Goal: Communication & Community: Answer question/provide support

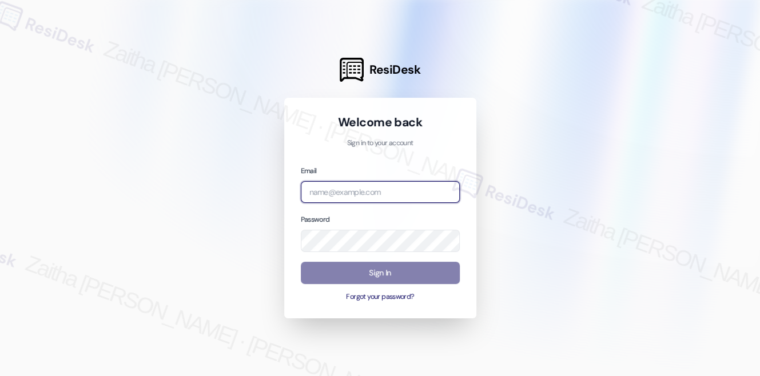
click at [355, 200] on input "email" at bounding box center [380, 192] width 159 height 22
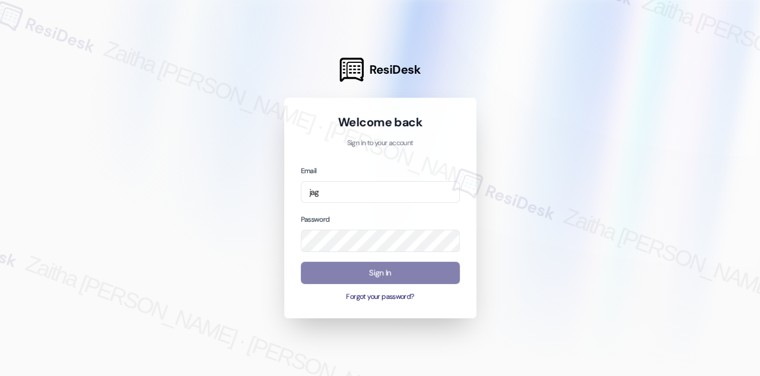
click at [197, 162] on div at bounding box center [380, 188] width 760 height 376
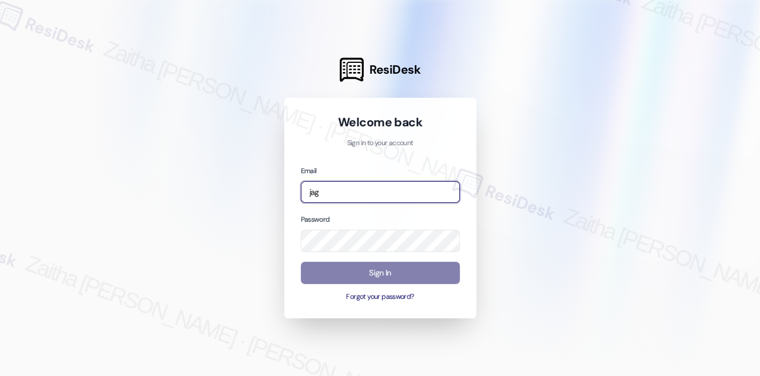
click at [321, 189] on input "jag" at bounding box center [380, 192] width 159 height 22
type input "[EMAIL_ADDRESS][PERSON_NAME][DOMAIN_NAME]"
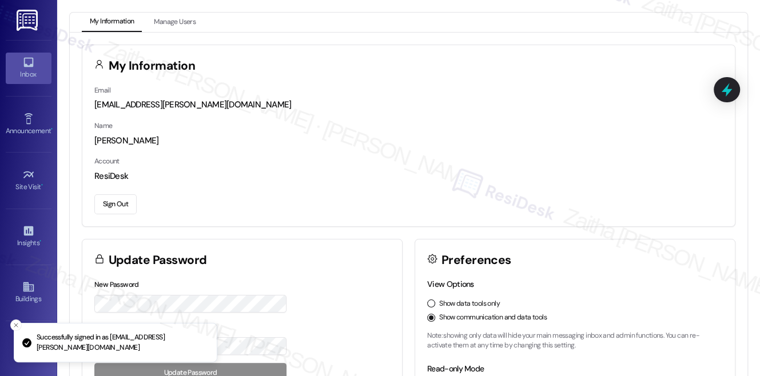
click at [32, 62] on icon at bounding box center [28, 62] width 13 height 13
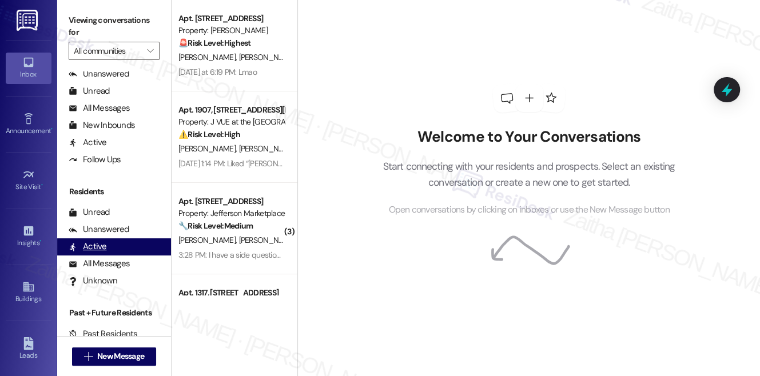
scroll to position [207, 0]
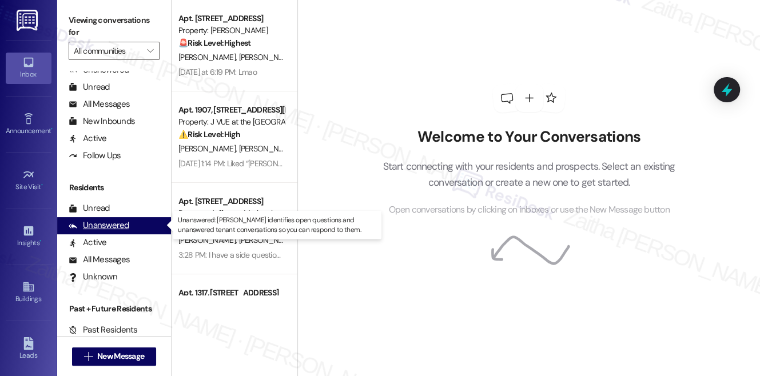
click at [105, 230] on div "Unanswered" at bounding box center [99, 225] width 61 height 12
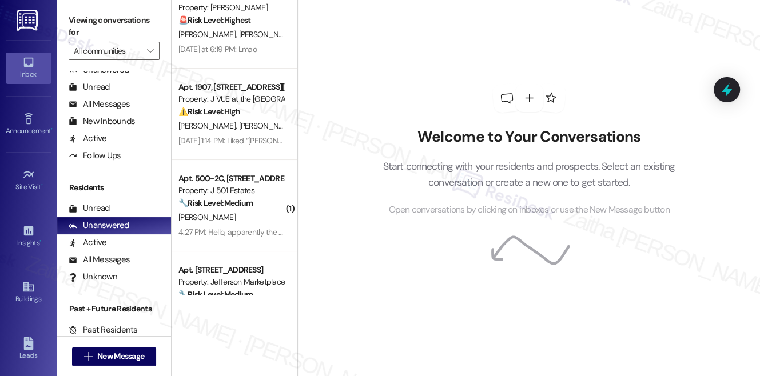
scroll to position [0, 0]
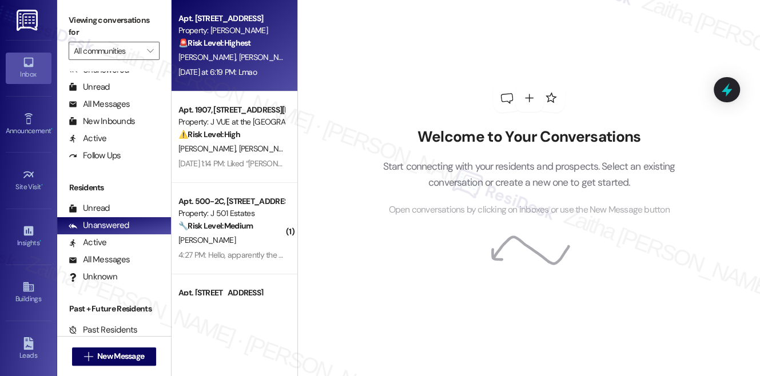
click at [262, 47] on div "🚨 Risk Level: Highest The resident's initial claim of "You killed my cat" const…" at bounding box center [231, 43] width 106 height 12
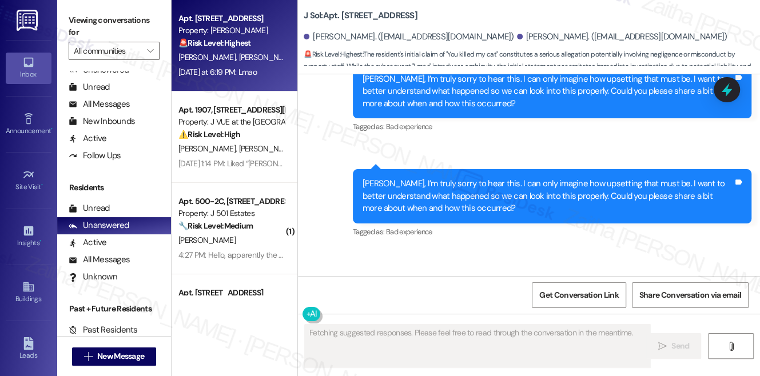
scroll to position [3410, 0]
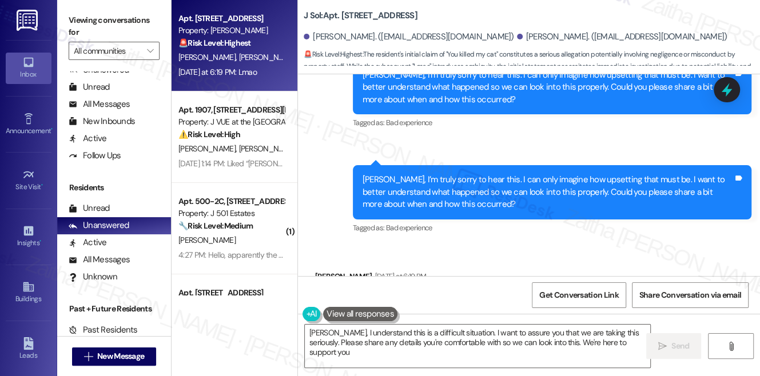
type textarea "[PERSON_NAME], I understand this is a difficult situation. I want to assure you…"
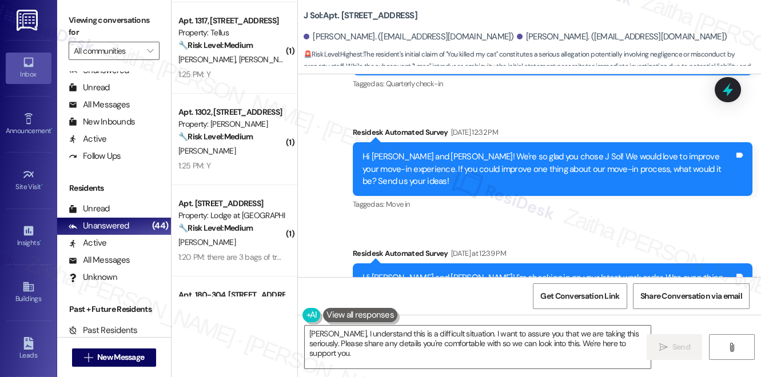
scroll to position [2942, 0]
